Goal: Transaction & Acquisition: Purchase product/service

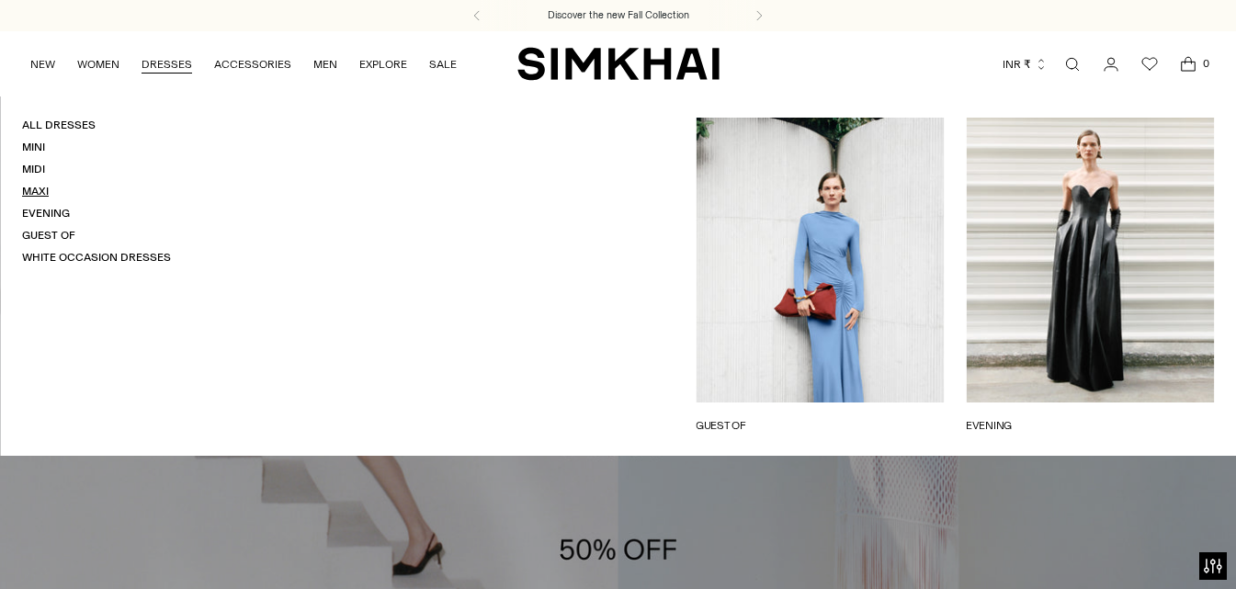
click at [32, 185] on link "Maxi" at bounding box center [35, 191] width 27 height 13
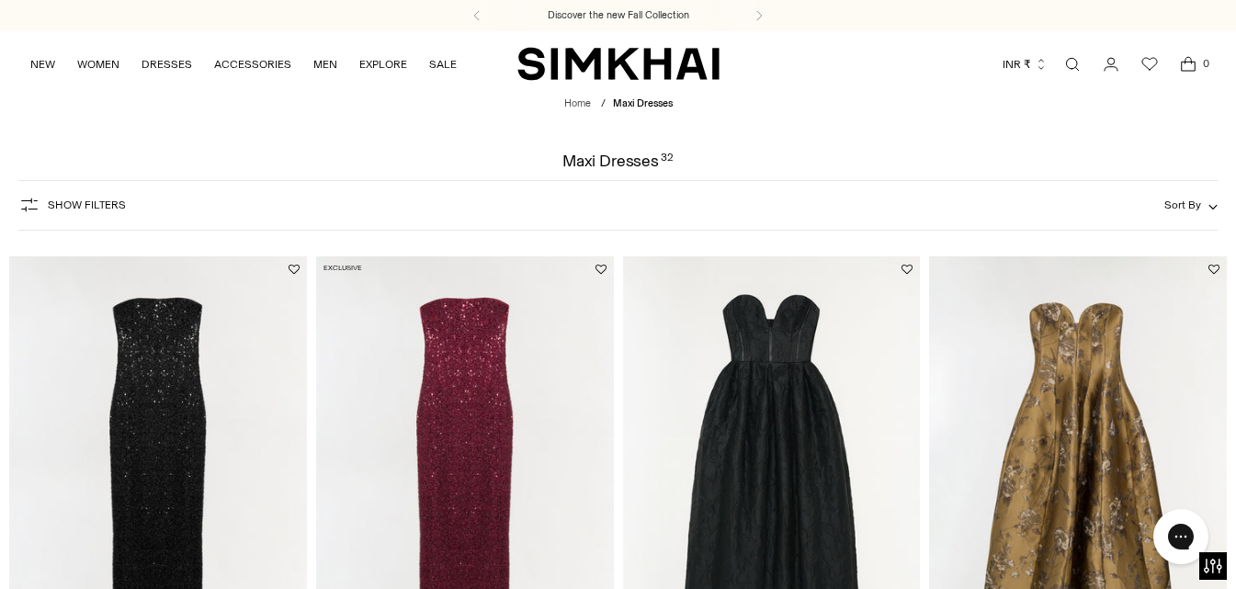
scroll to position [92, 0]
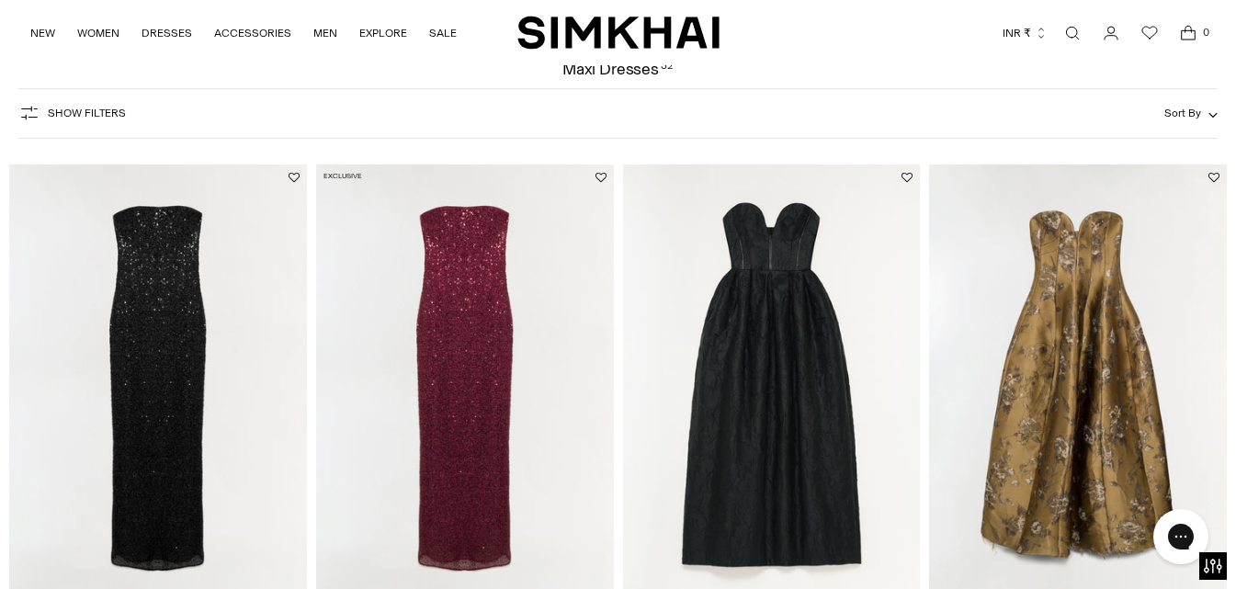
click at [0, 0] on img "Xyla Sequin Gown" at bounding box center [0, 0] width 0 height 0
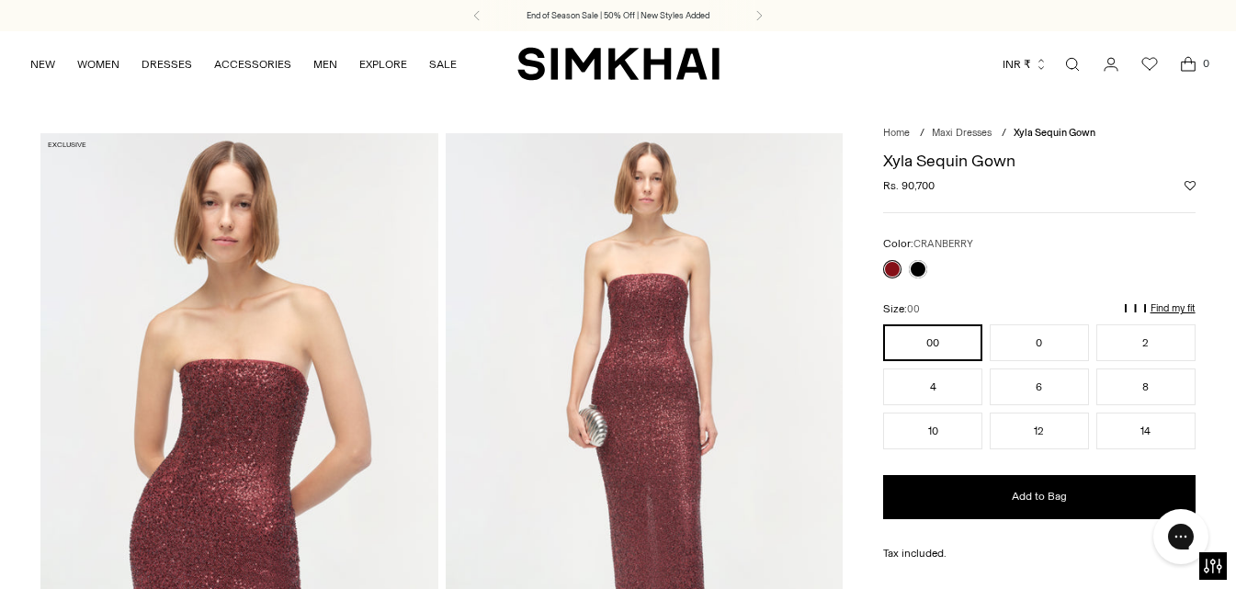
click at [1190, 308] on p "Find my fit" at bounding box center [1172, 308] width 45 height 11
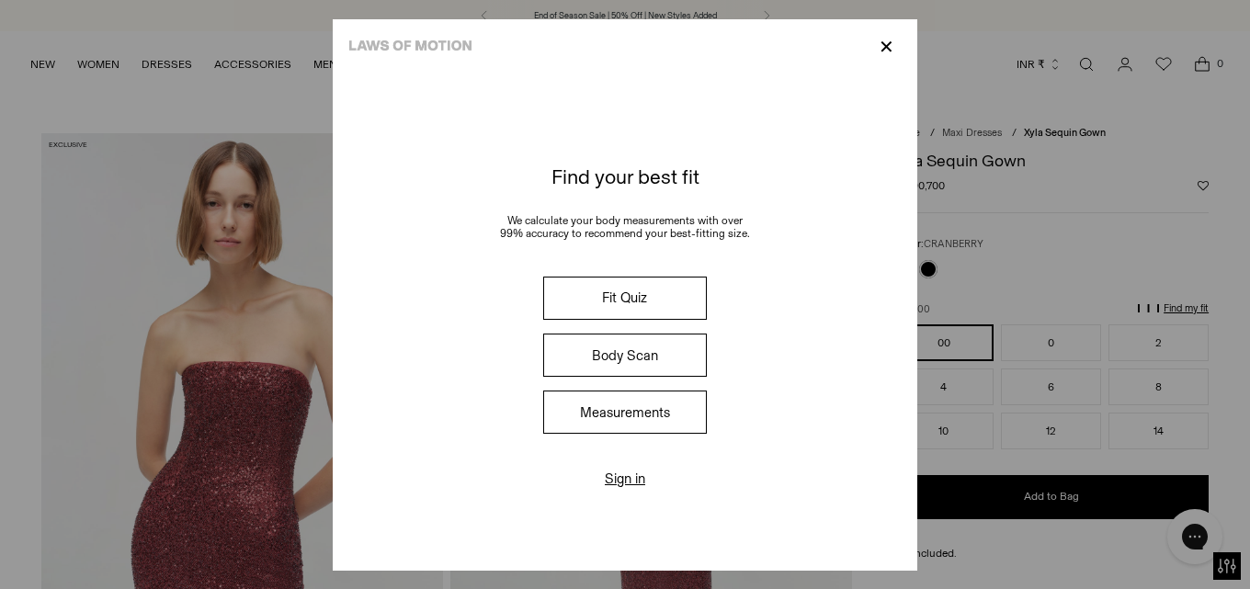
click at [629, 425] on button "Measurements" at bounding box center [625, 412] width 164 height 43
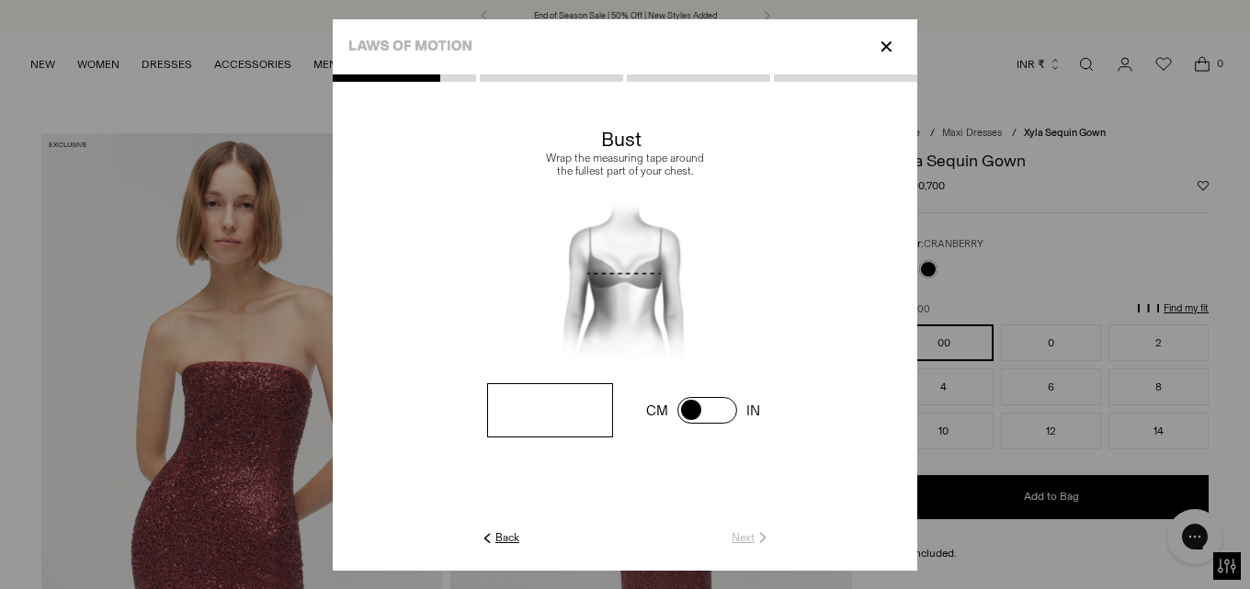
click at [546, 420] on input "number" at bounding box center [550, 410] width 126 height 54
type input "**"
click at [737, 542] on link "Next" at bounding box center [751, 537] width 40 height 17
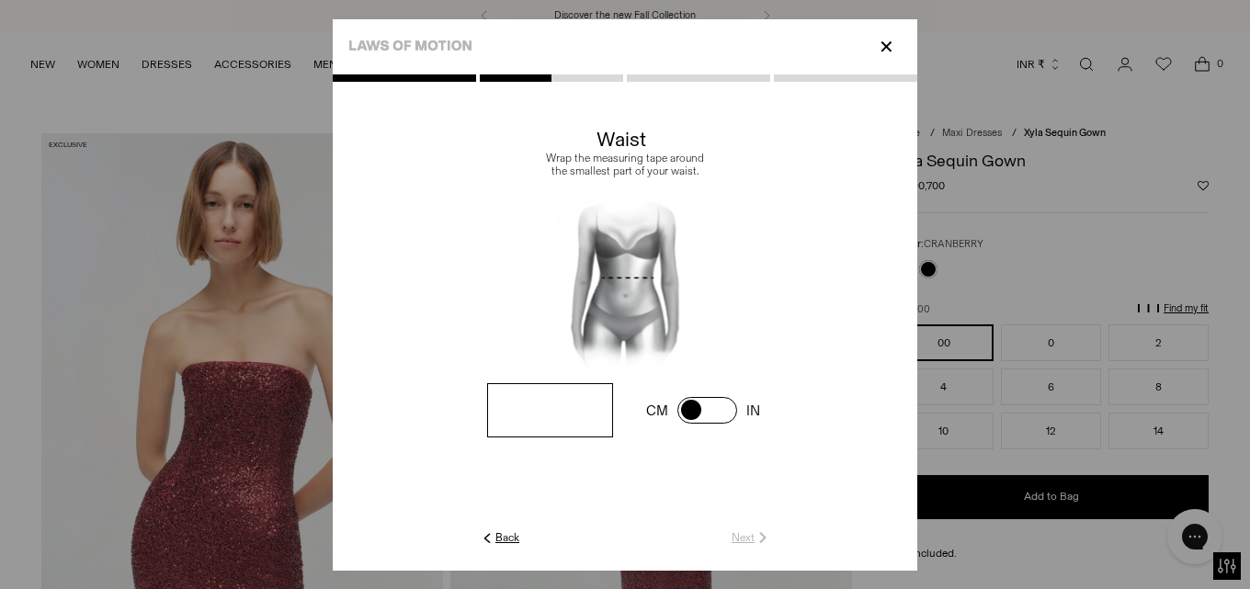
click at [562, 424] on input "number" at bounding box center [550, 410] width 126 height 54
type input "**"
click at [753, 536] on link "Next" at bounding box center [751, 537] width 40 height 17
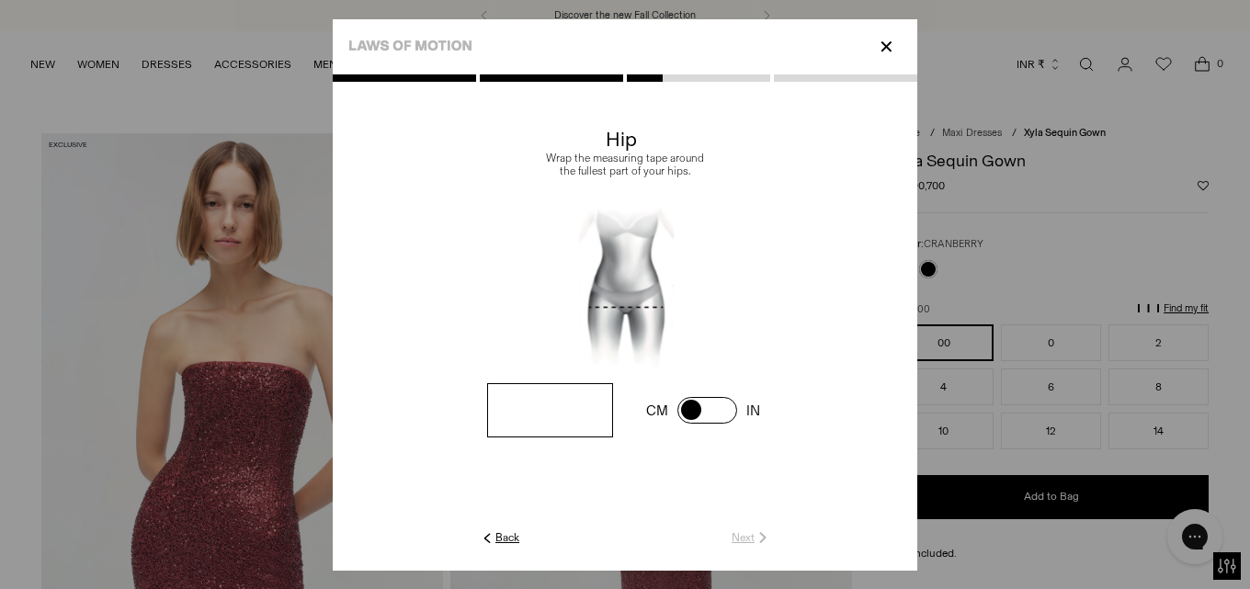
click at [577, 423] on input "number" at bounding box center [550, 410] width 126 height 54
type input "**"
click at [742, 529] on link "Next" at bounding box center [751, 537] width 40 height 17
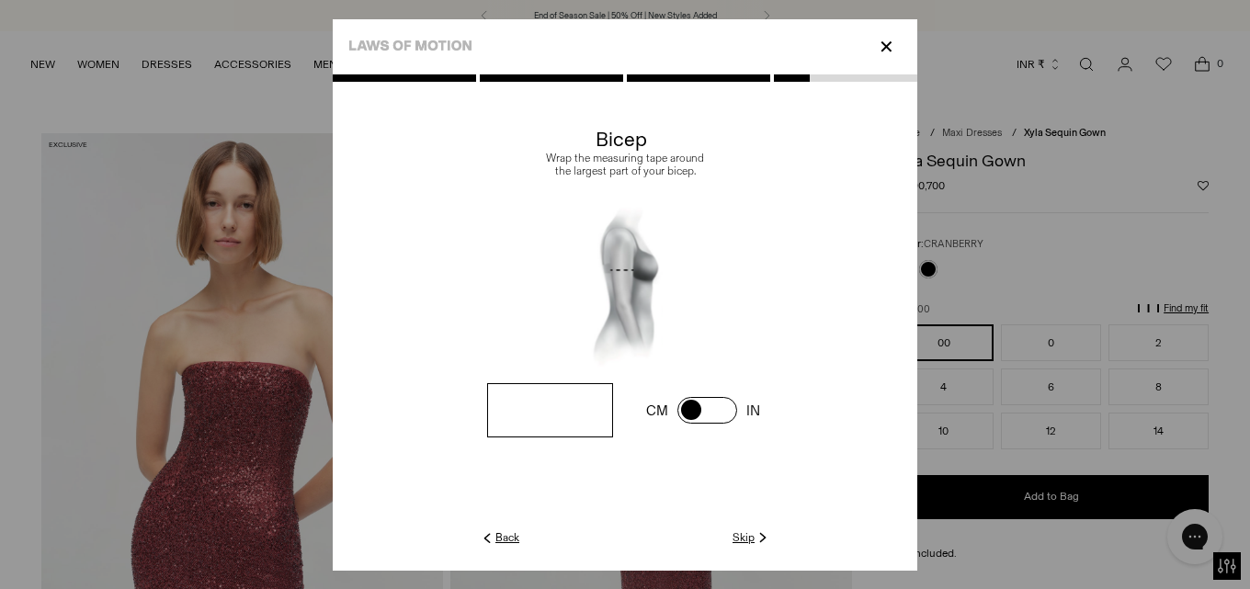
click at [744, 537] on link "Skip" at bounding box center [751, 537] width 39 height 17
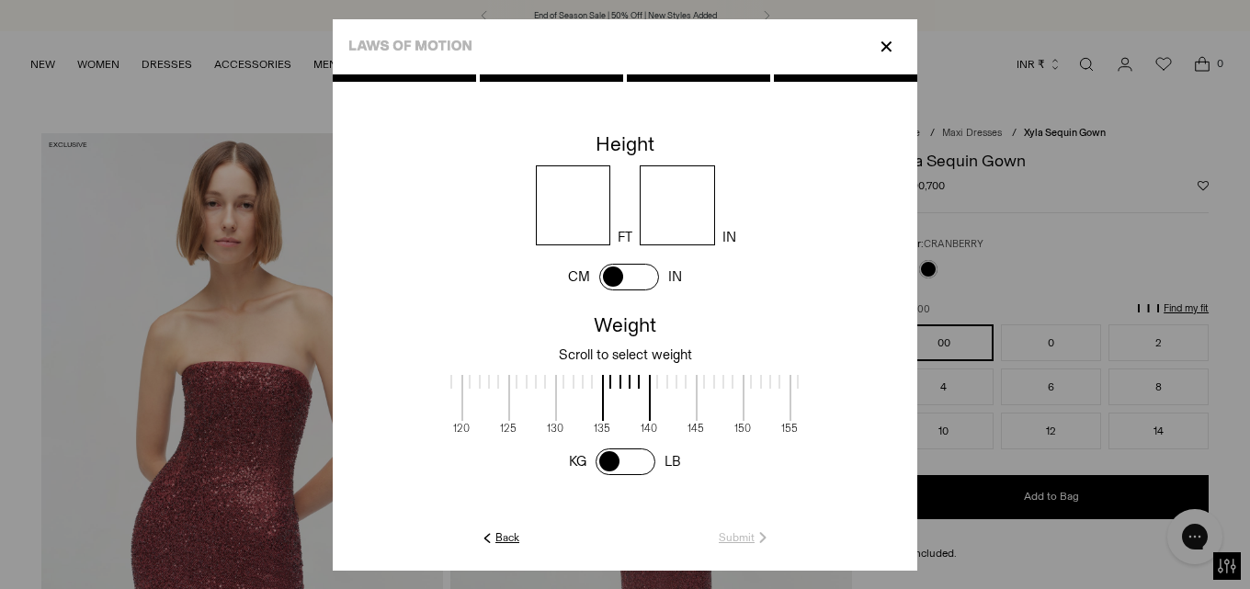
click at [566, 221] on input "number" at bounding box center [573, 205] width 75 height 80
click at [679, 212] on input "number" at bounding box center [677, 205] width 75 height 80
drag, startPoint x: 594, startPoint y: 218, endPoint x: 620, endPoint y: 226, distance: 27.0
click at [520, 224] on div "* FT IN" at bounding box center [639, 205] width 555 height 80
type input "*"
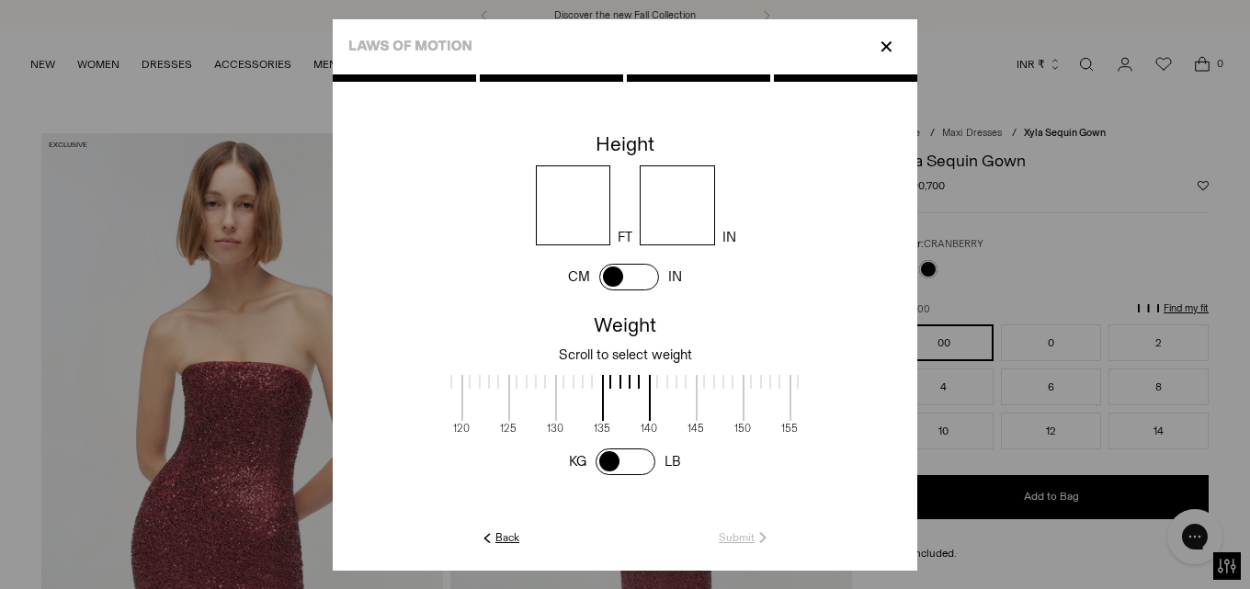
click at [674, 231] on input "number" at bounding box center [677, 205] width 75 height 80
type input "*"
drag, startPoint x: 646, startPoint y: 405, endPoint x: 533, endPoint y: 405, distance: 113.0
click at [534, 405] on div "70 75 80 85 90 95 100 105 110 115 120 125 130 135 140 145 150 155 160 165 170 1…" at bounding box center [624, 401] width 351 height 67
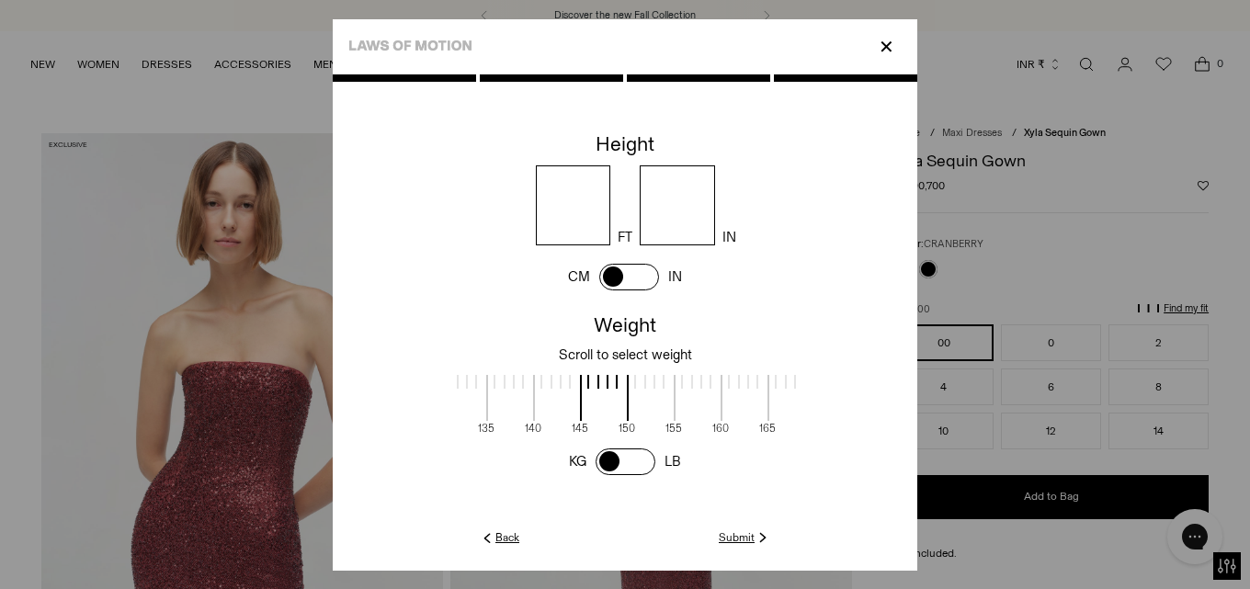
click at [732, 536] on link "Submit" at bounding box center [745, 537] width 52 height 17
